Goal: Find specific page/section: Find specific page/section

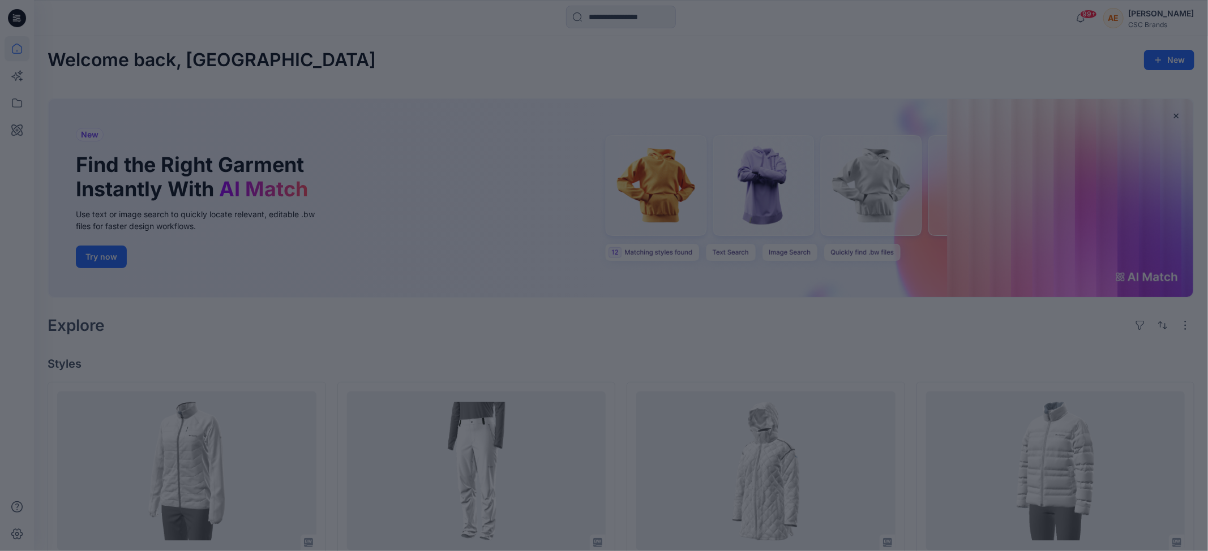
click at [359, 309] on div at bounding box center [604, 275] width 1208 height 551
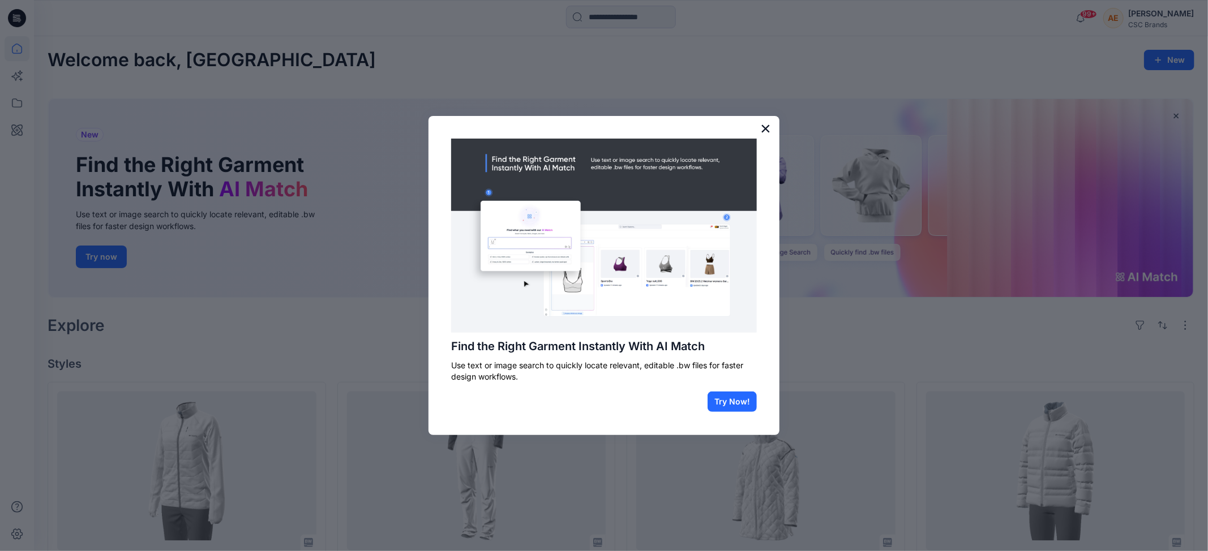
click at [768, 126] on button "×" at bounding box center [765, 128] width 11 height 18
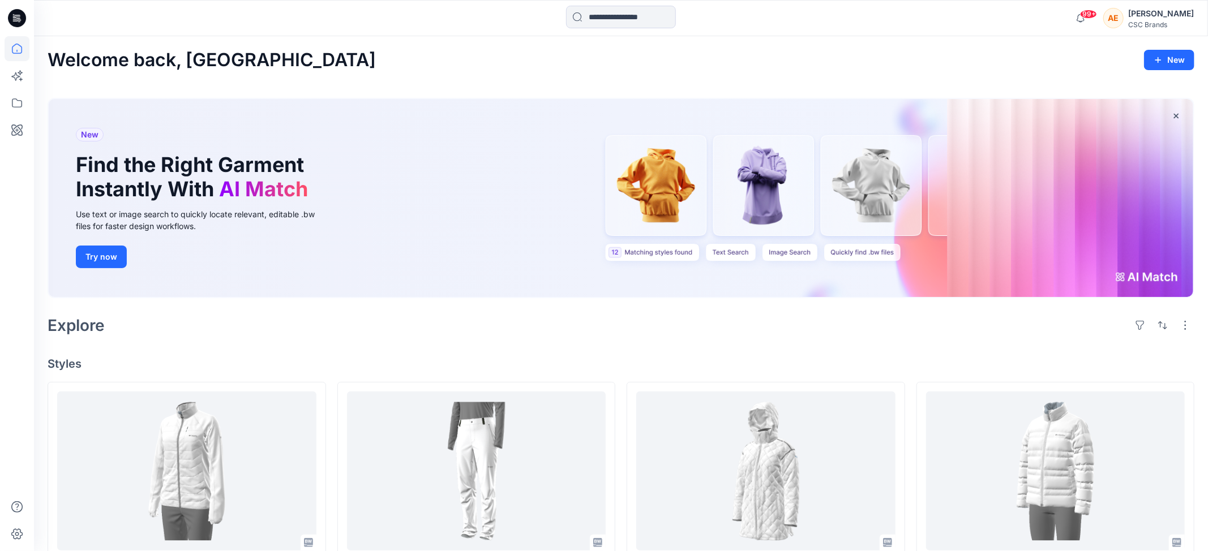
click at [377, 324] on div "Explore" at bounding box center [621, 325] width 1147 height 27
click at [12, 52] on icon at bounding box center [17, 48] width 25 height 25
click at [19, 107] on icon at bounding box center [17, 103] width 25 height 25
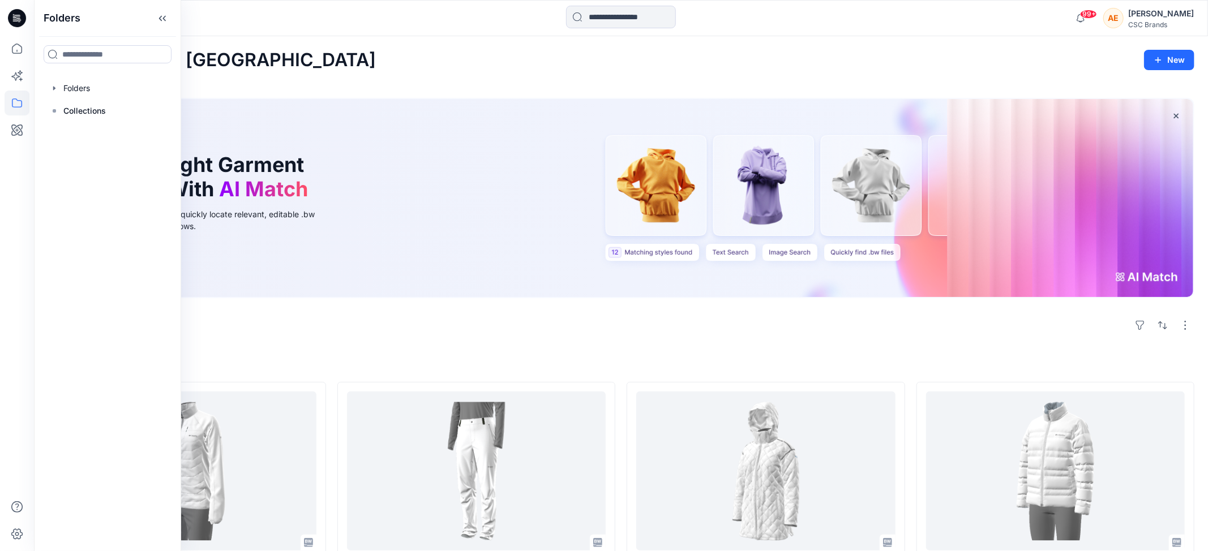
click at [118, 75] on div "Folders Folders Collections" at bounding box center [107, 275] width 147 height 551
click at [108, 91] on div at bounding box center [107, 88] width 129 height 23
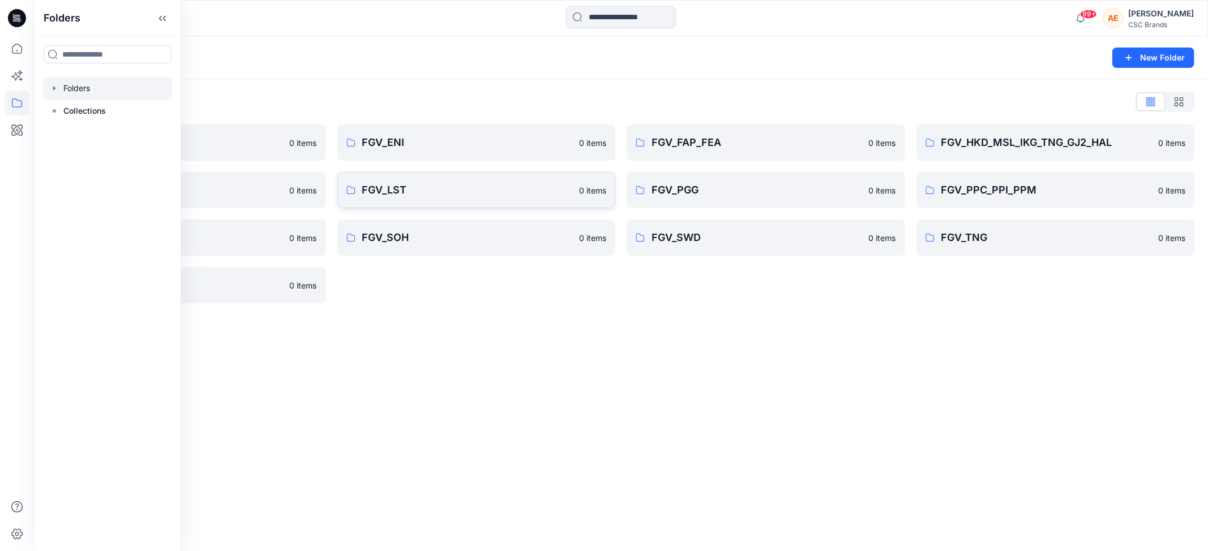
click at [473, 195] on p "FGV_LST" at bounding box center [467, 190] width 211 height 16
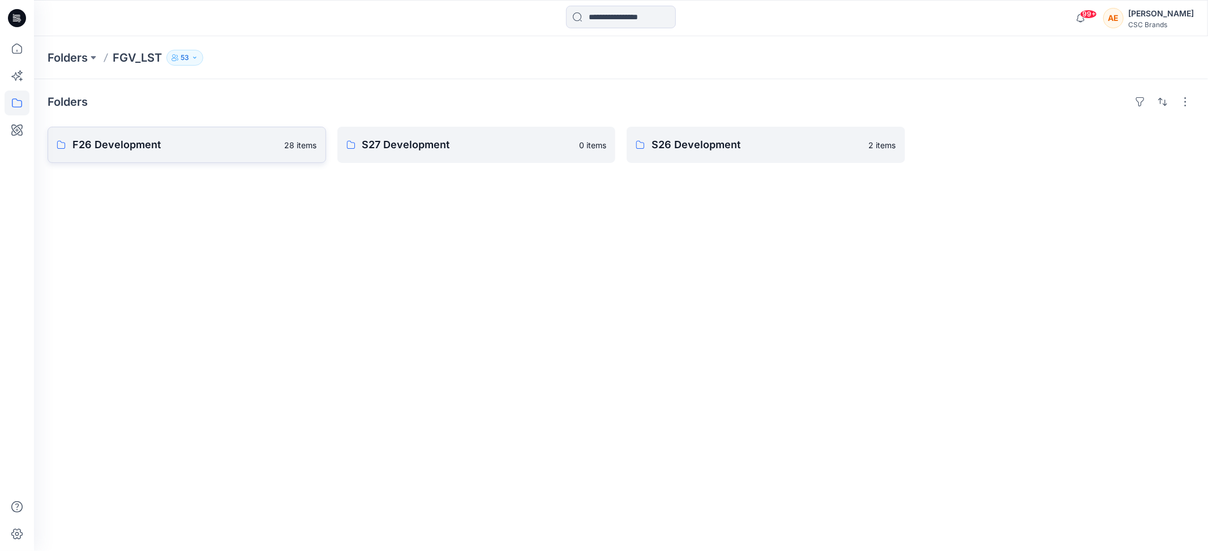
click at [182, 138] on p "F26 Development" at bounding box center [174, 145] width 205 height 16
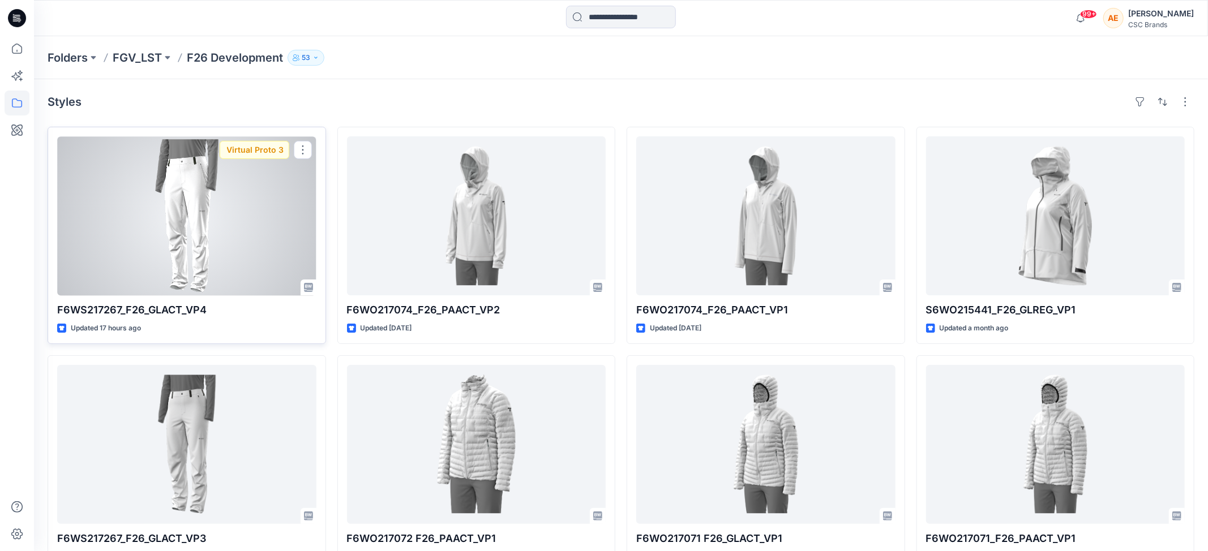
click at [164, 269] on div at bounding box center [186, 215] width 259 height 159
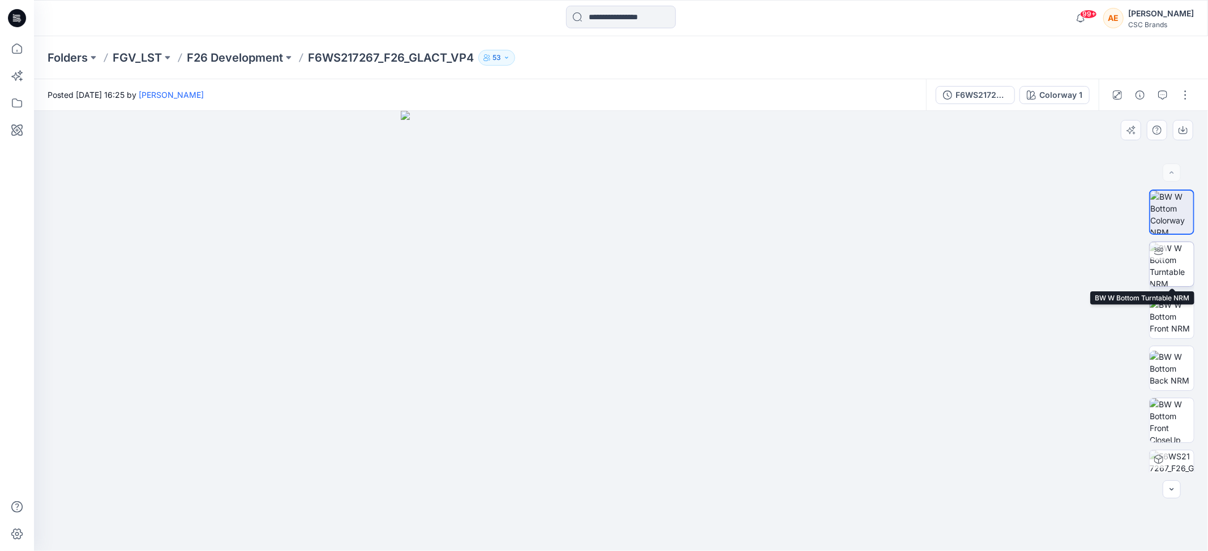
click at [1166, 269] on img at bounding box center [1171, 264] width 44 height 44
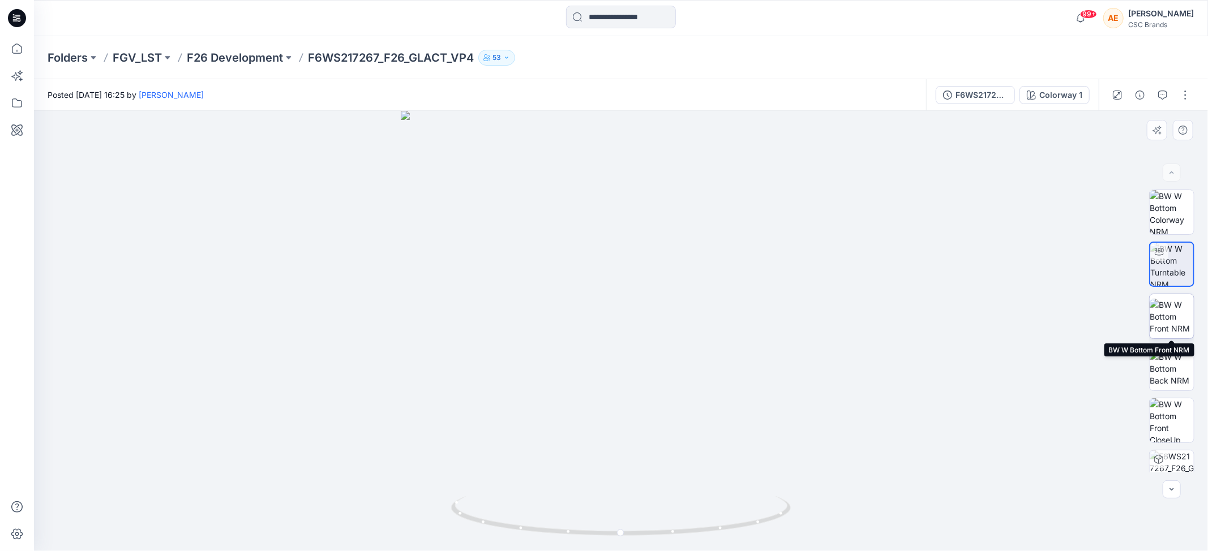
click at [1180, 312] on img at bounding box center [1171, 317] width 44 height 36
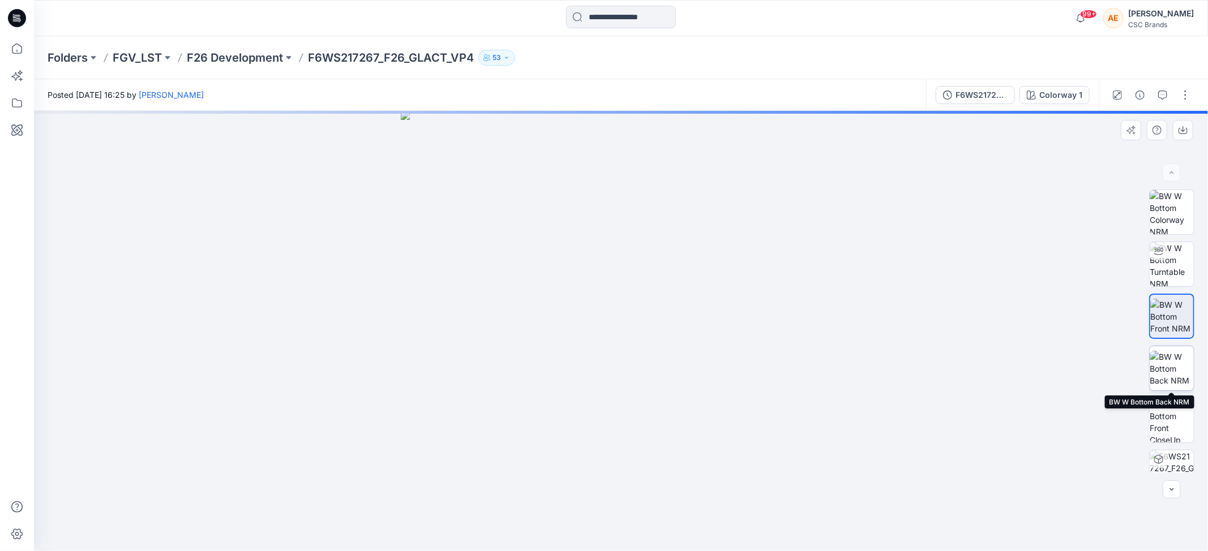
click at [1174, 363] on img at bounding box center [1171, 369] width 44 height 36
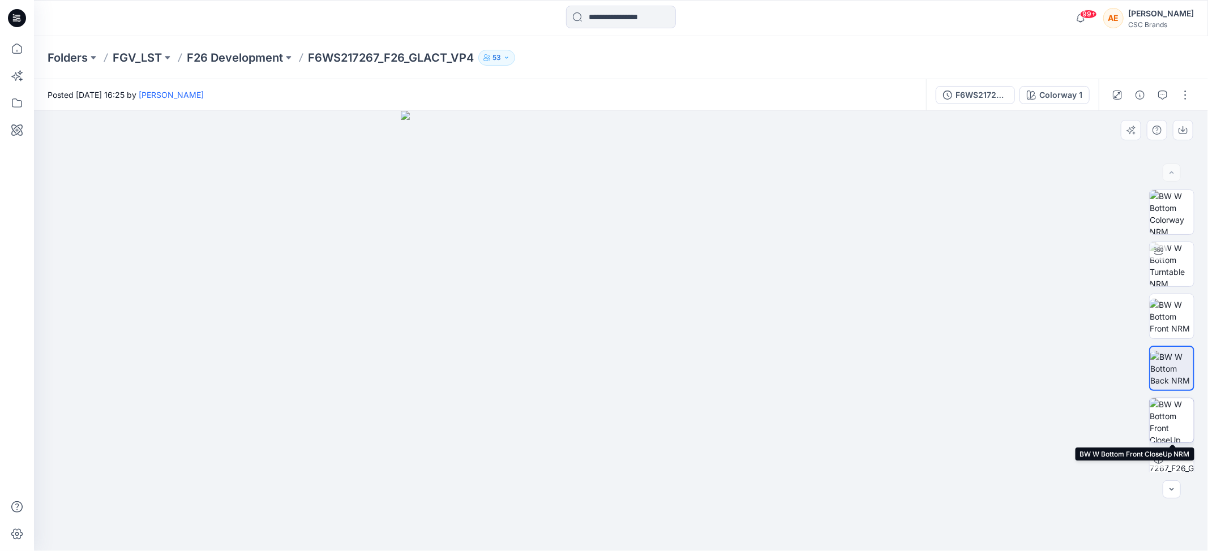
click at [1153, 426] on img at bounding box center [1171, 420] width 44 height 44
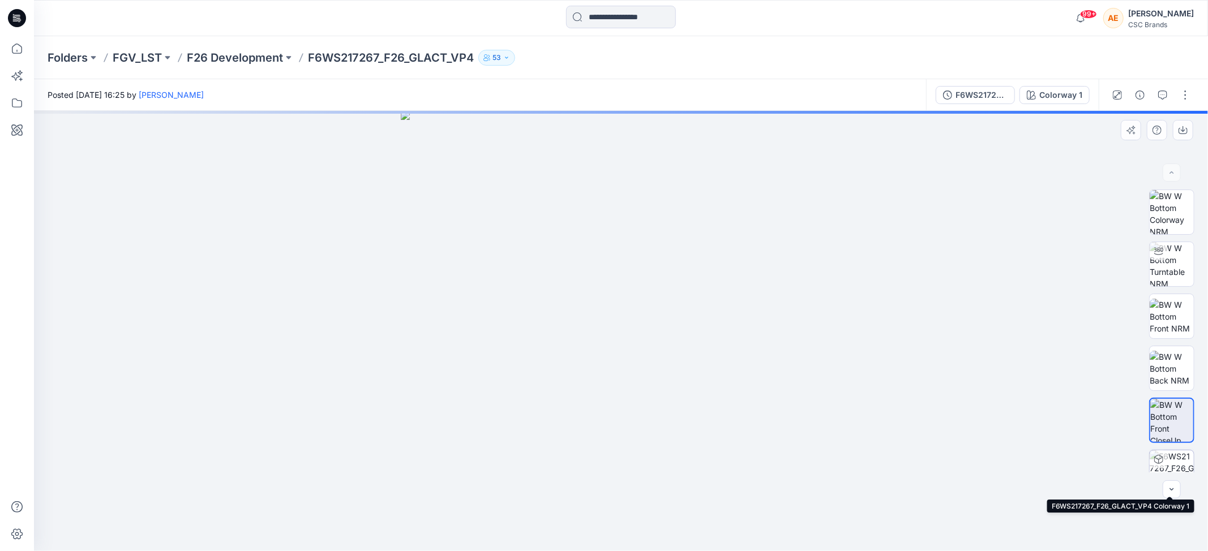
click at [1167, 465] on div at bounding box center [1158, 459] width 18 height 18
